Goal: Task Accomplishment & Management: Use online tool/utility

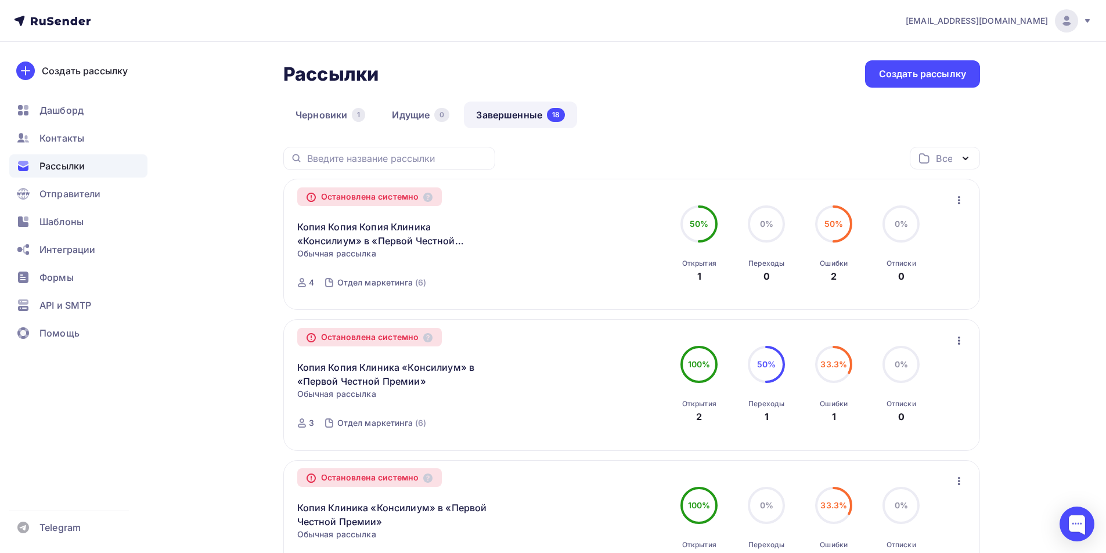
click at [956, 201] on icon "button" at bounding box center [959, 200] width 14 height 14
click at [926, 231] on div "Копировать в новую" at bounding box center [906, 231] width 119 height 14
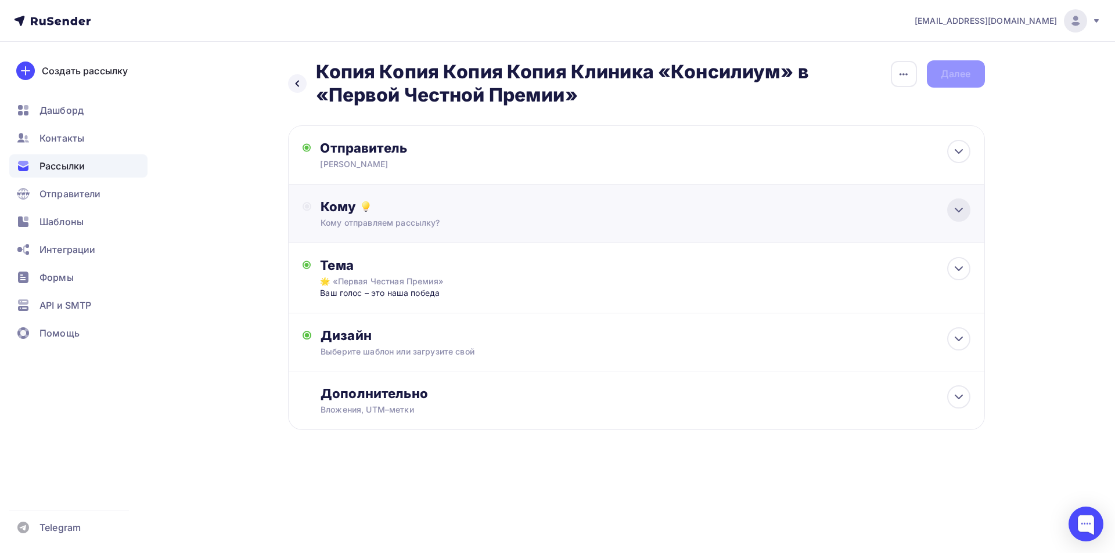
click at [949, 213] on div at bounding box center [958, 210] width 23 height 23
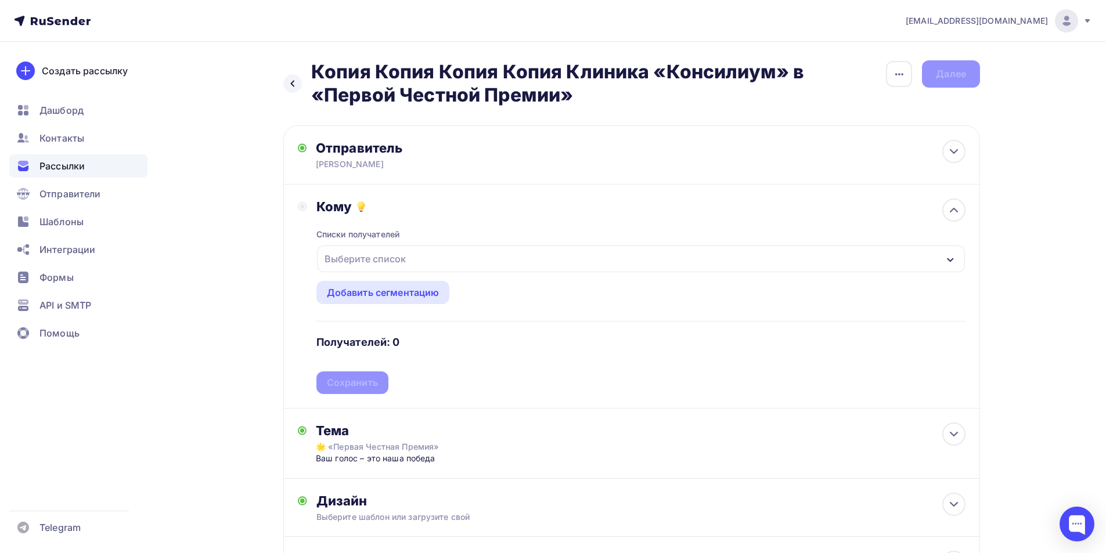
click at [944, 257] on div "Выберите список" at bounding box center [641, 259] width 648 height 27
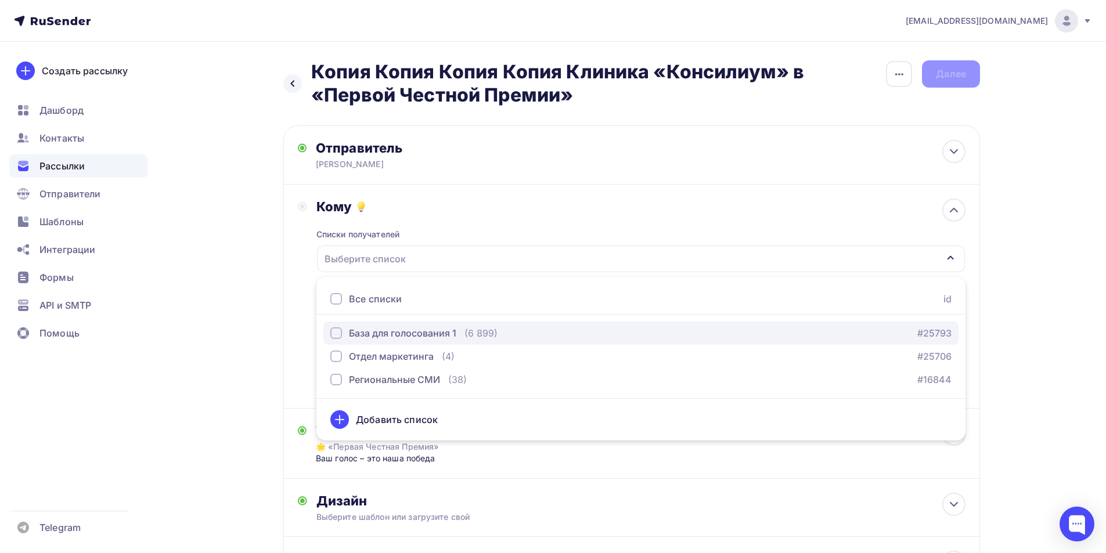
click at [338, 330] on div "button" at bounding box center [336, 334] width 12 height 12
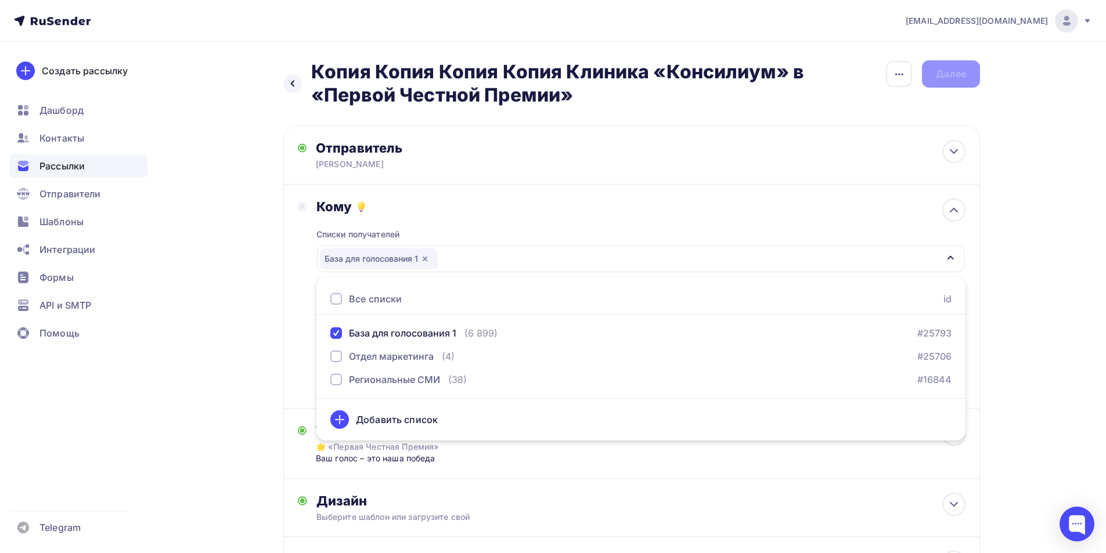
click at [296, 351] on div "Кому Списки получателей База для голосования 1 Все списки id База для голосован…" at bounding box center [631, 297] width 697 height 224
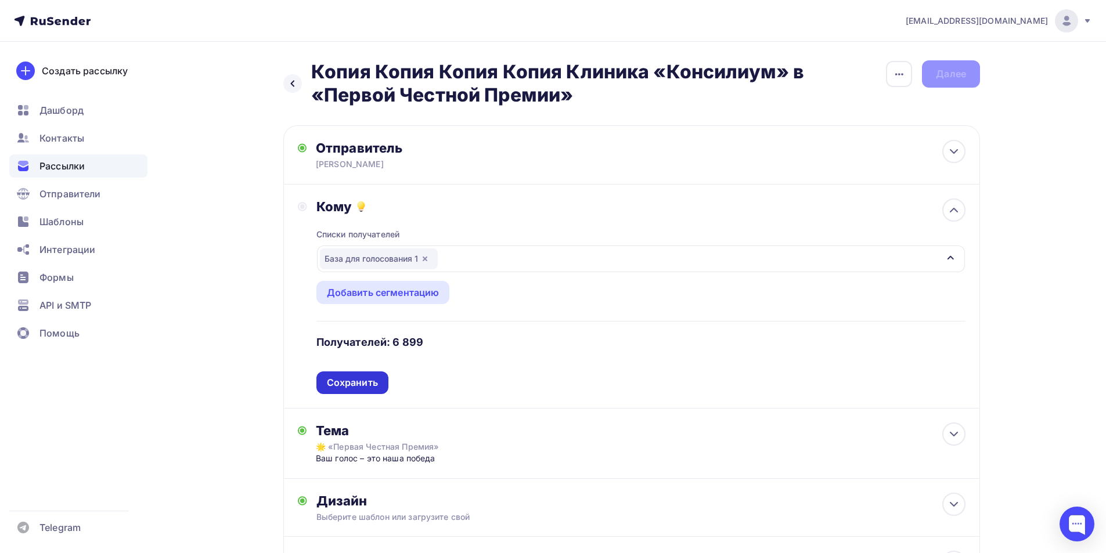
click at [340, 384] on div "Сохранить" at bounding box center [352, 382] width 51 height 13
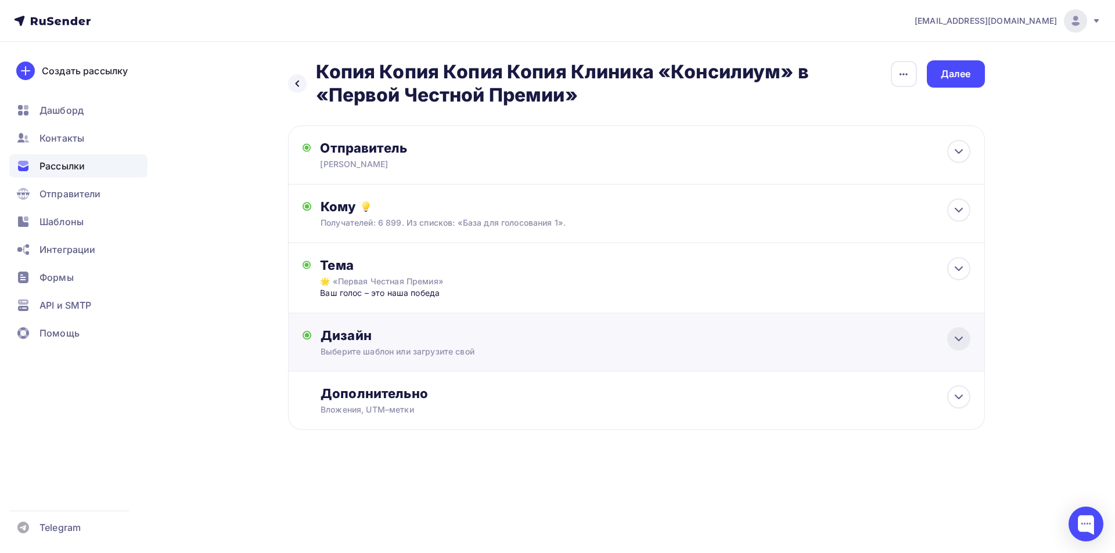
click at [960, 340] on icon at bounding box center [958, 338] width 7 height 3
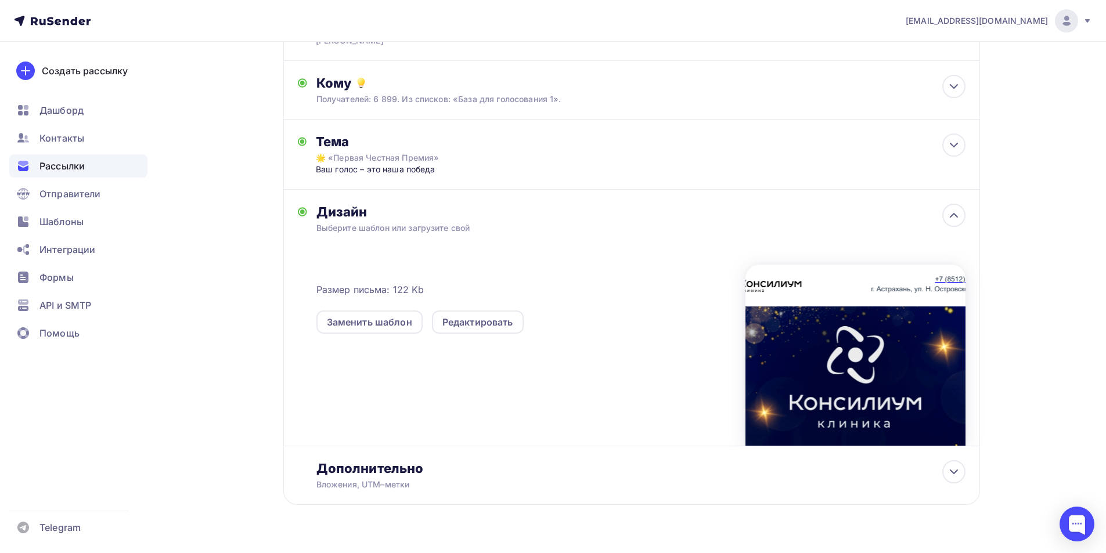
scroll to position [150, 0]
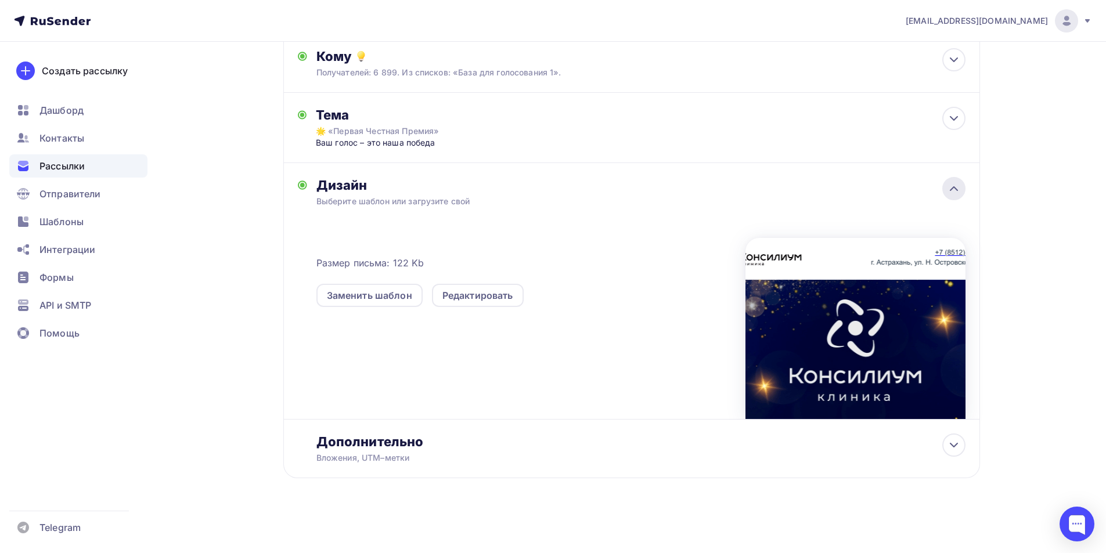
click at [958, 184] on icon at bounding box center [954, 189] width 14 height 14
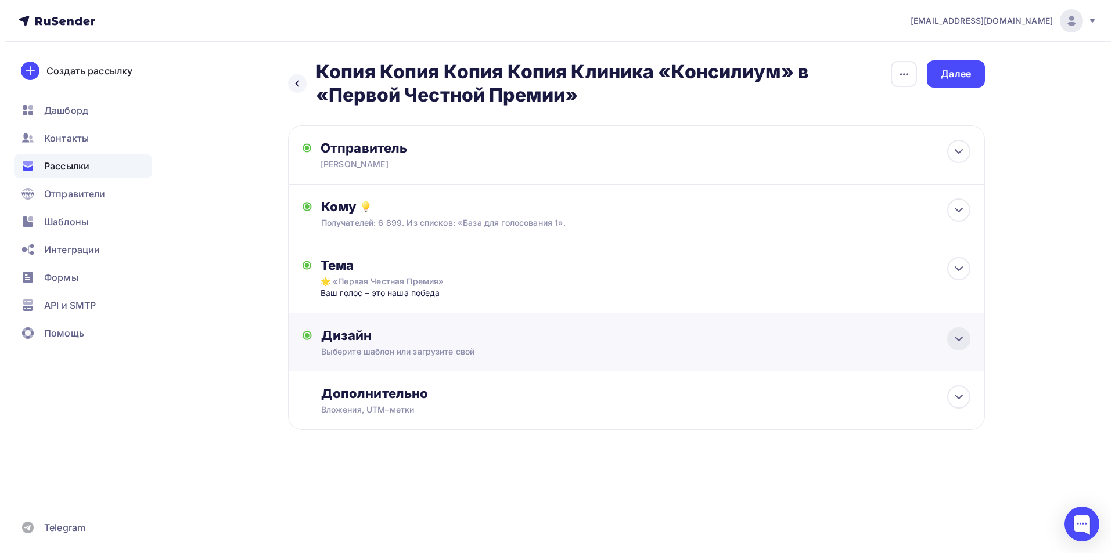
scroll to position [0, 0]
click at [956, 155] on icon at bounding box center [959, 152] width 14 height 14
type input "[PERSON_NAME]"
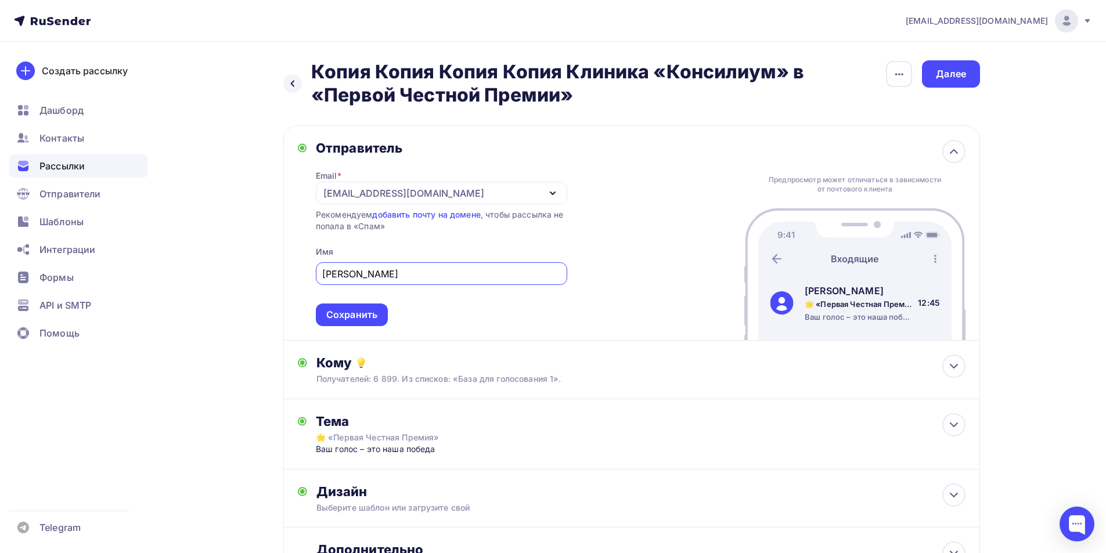
click at [550, 190] on icon "button" at bounding box center [553, 193] width 14 height 14
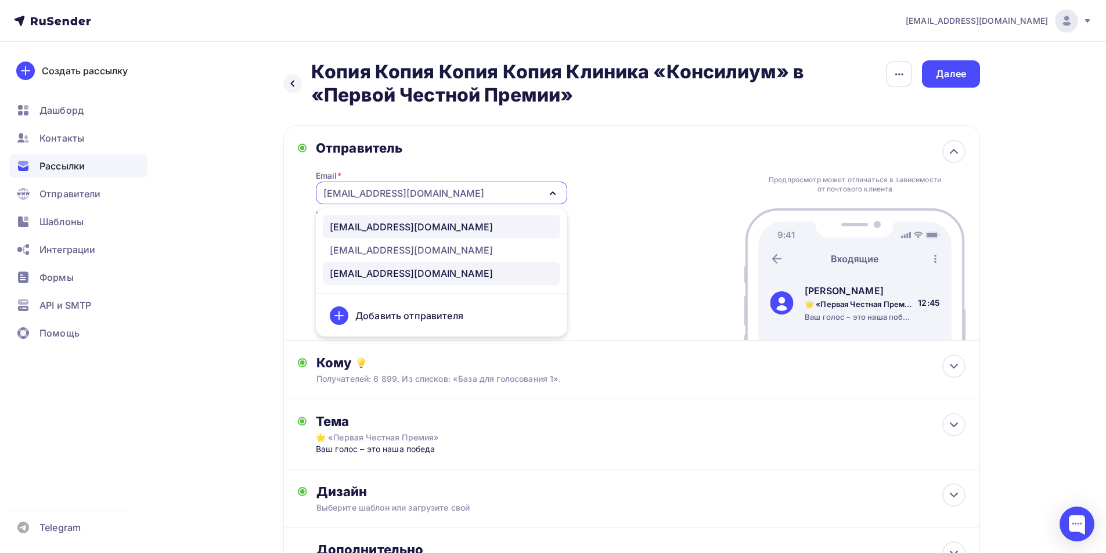
click at [416, 226] on div "[EMAIL_ADDRESS][DOMAIN_NAME]" at bounding box center [411, 227] width 163 height 14
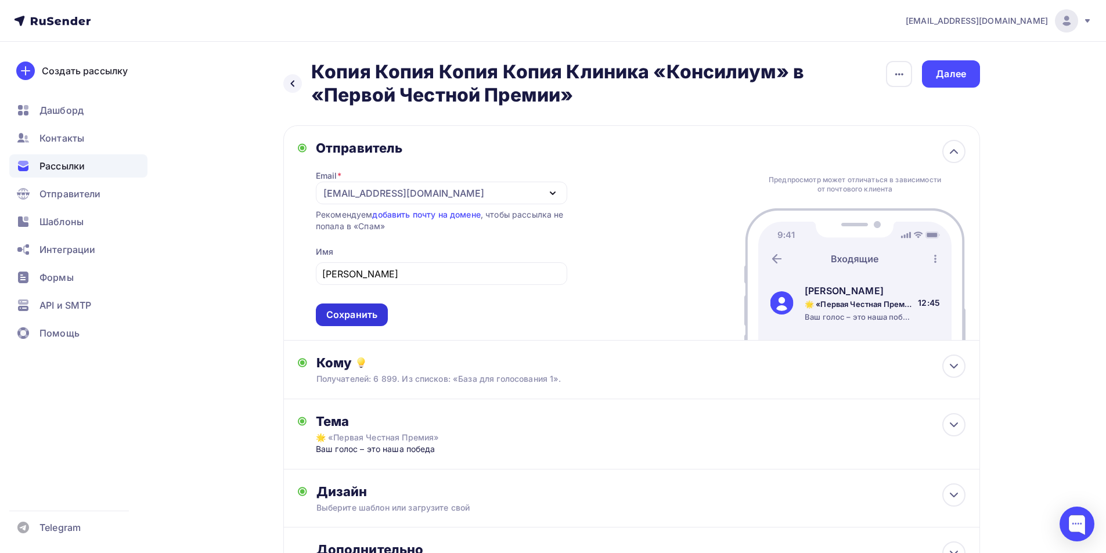
click at [375, 312] on div "Сохранить" at bounding box center [351, 314] width 51 height 13
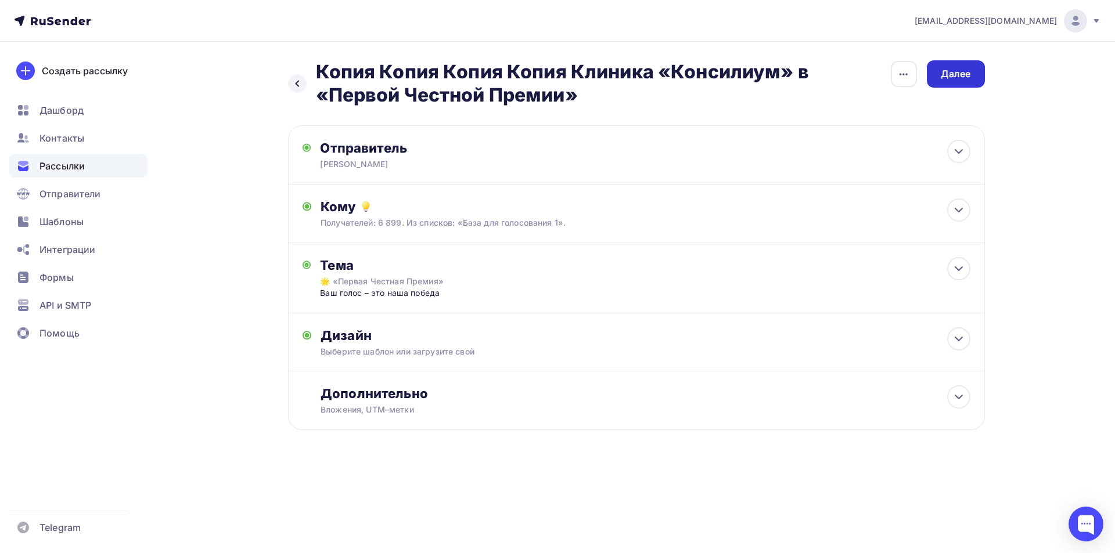
click at [948, 77] on div "Далее" at bounding box center [956, 73] width 30 height 13
click at [897, 74] on icon "button" at bounding box center [904, 74] width 14 height 14
click at [818, 138] on div "Переименовать рассылку" at bounding box center [843, 134] width 144 height 14
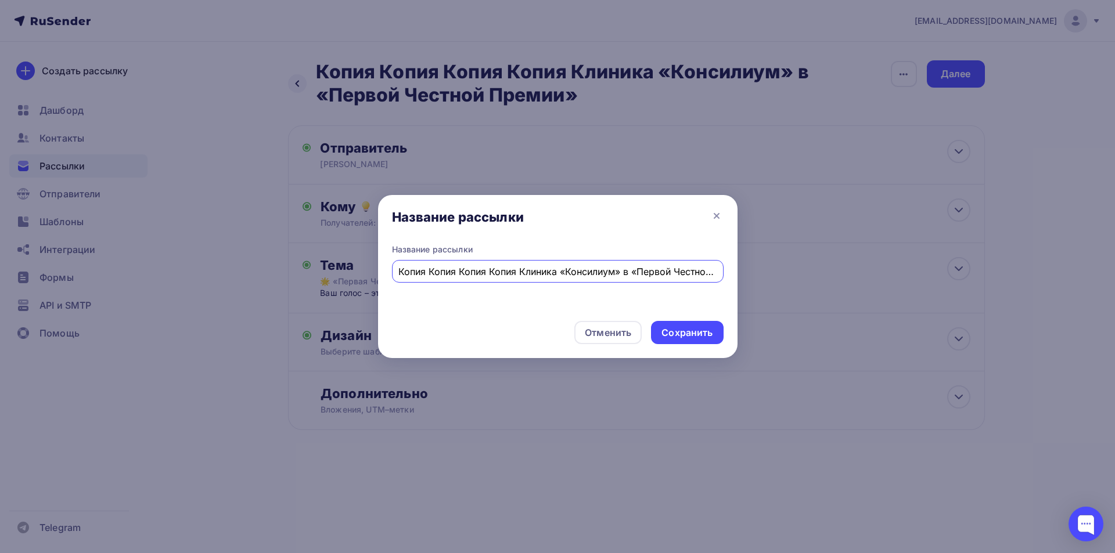
drag, startPoint x: 480, startPoint y: 270, endPoint x: 395, endPoint y: 275, distance: 85.5
click at [395, 275] on div "Копия Копия Копия Копия Клиника «Консилиум» в «Первой Честной Премии»" at bounding box center [558, 271] width 332 height 23
type input "[PERSON_NAME] «Консилиум» в «Первой Честной Премии»"
click at [703, 332] on div "Сохранить" at bounding box center [686, 332] width 51 height 13
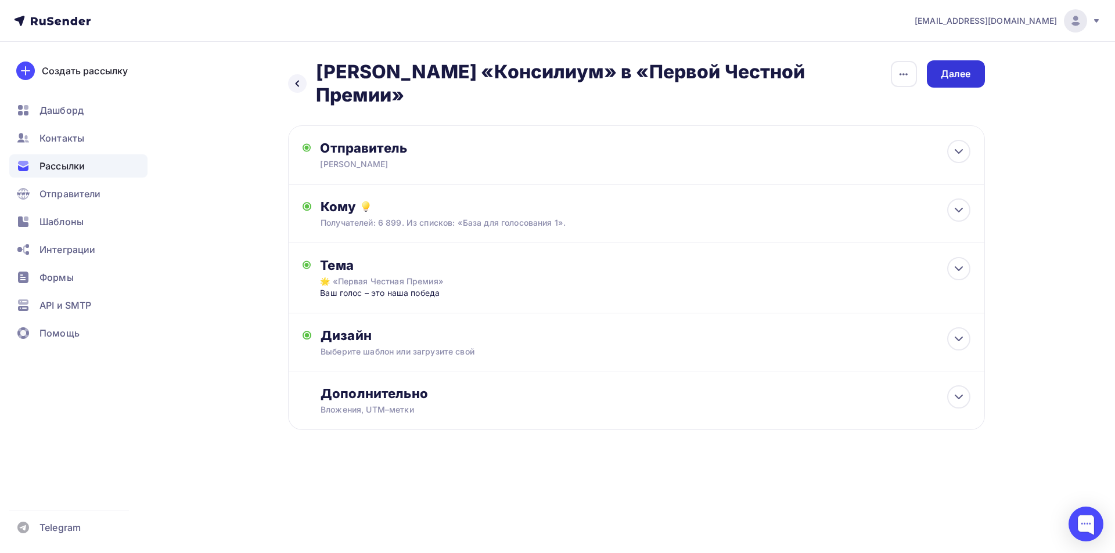
click at [951, 73] on div "Далее" at bounding box center [956, 73] width 30 height 13
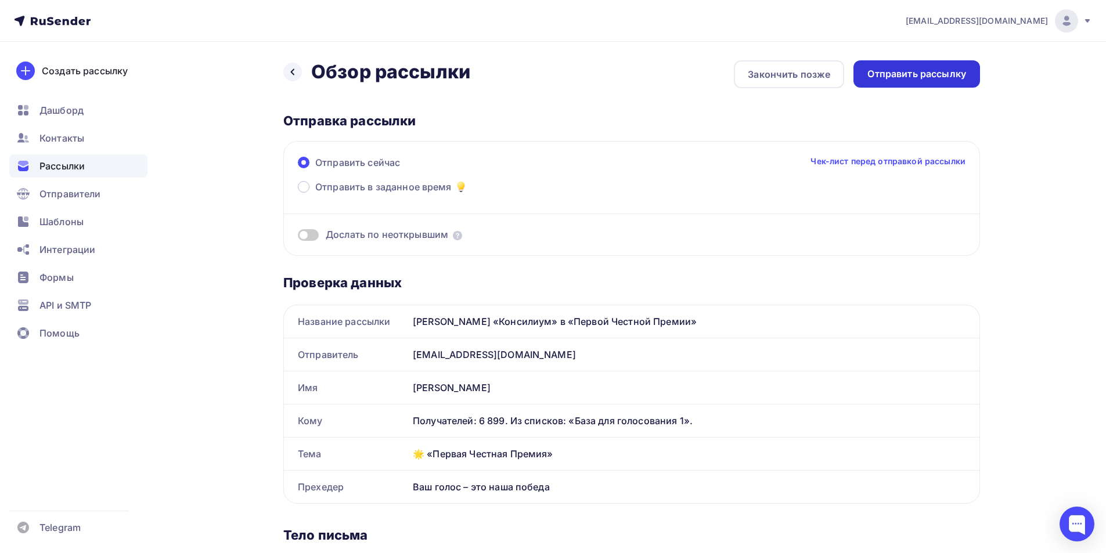
click at [937, 76] on div "Отправить рассылку" at bounding box center [917, 73] width 99 height 13
